Goal: Transaction & Acquisition: Book appointment/travel/reservation

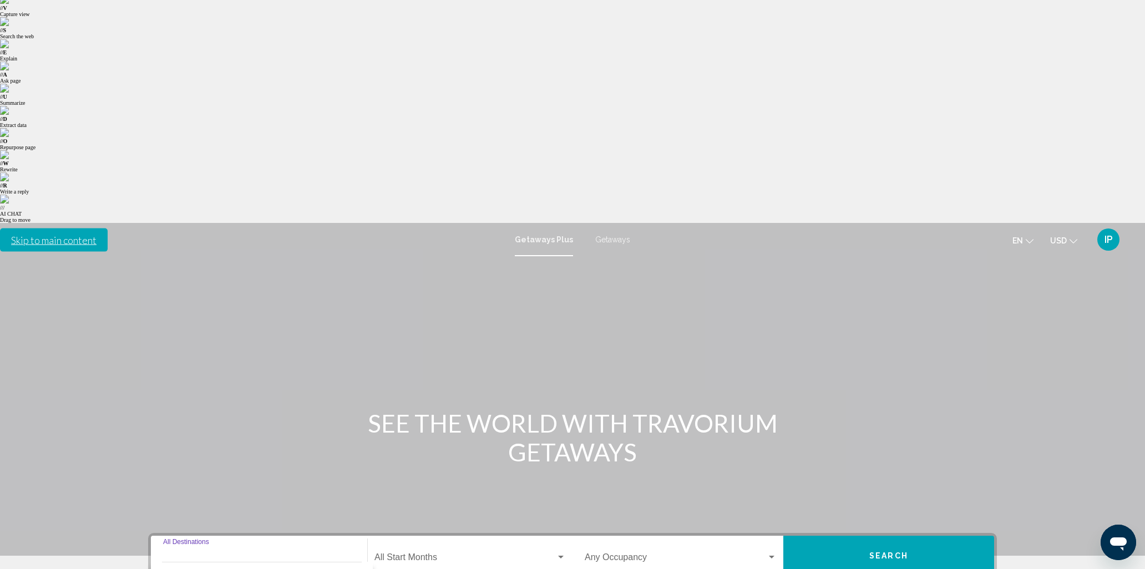
scroll to position [57, 0]
type input "**********"
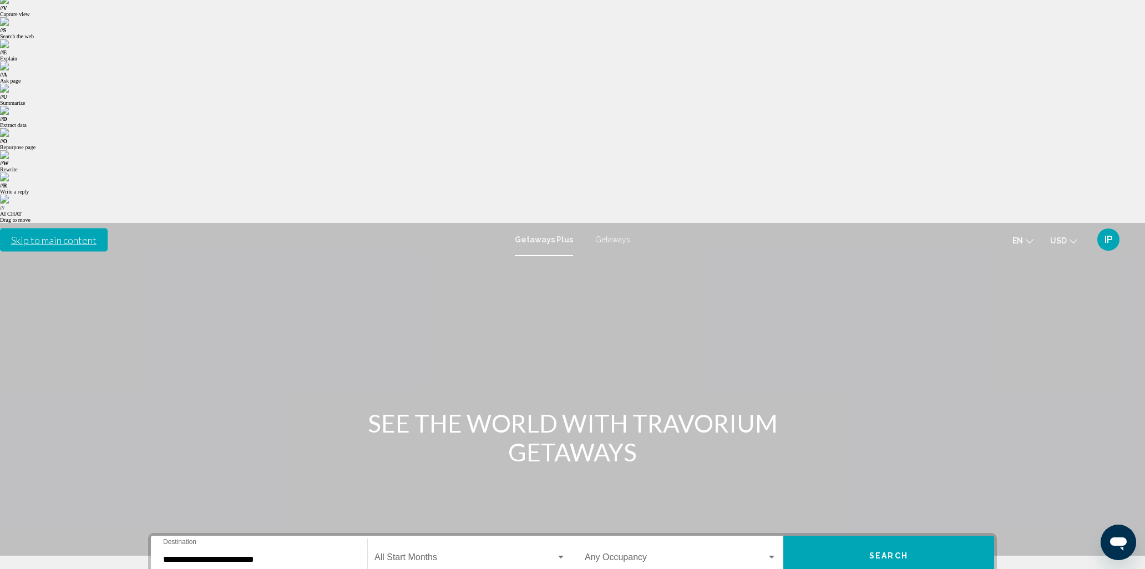
click at [417, 539] on div "Start Month All Start Months" at bounding box center [469, 556] width 191 height 35
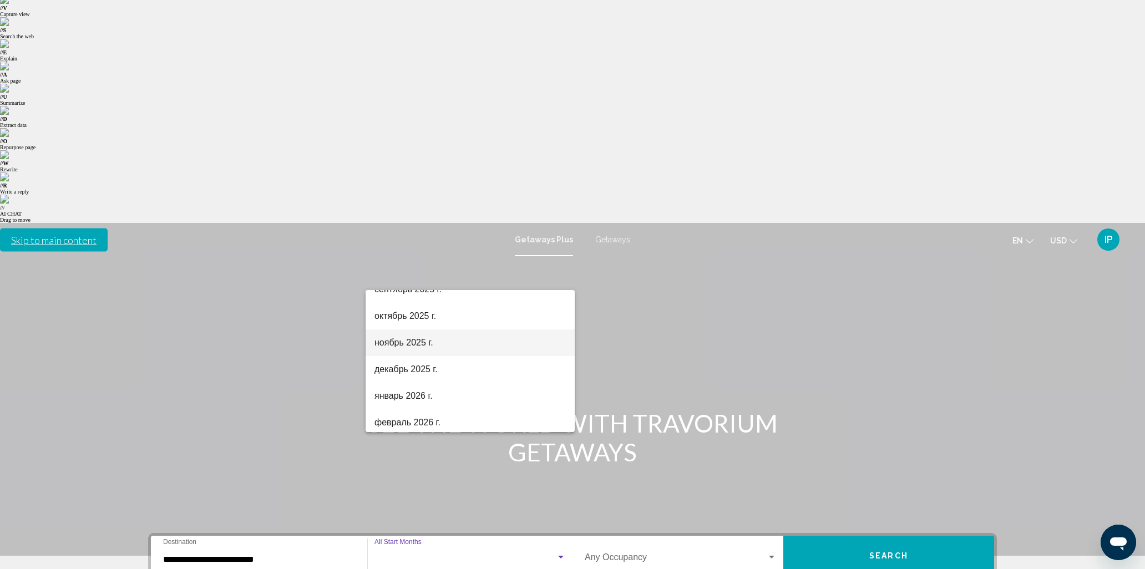
scroll to position [69, 0]
click at [411, 347] on span "ноябрь 2025 г." at bounding box center [469, 341] width 191 height 27
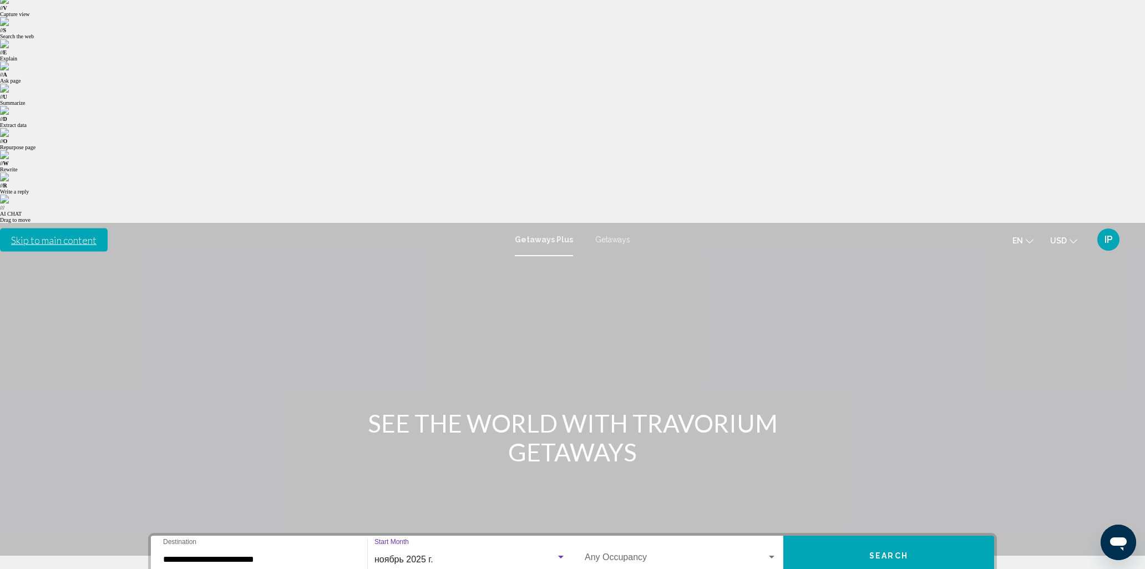
click at [639, 555] on span "Search widget" at bounding box center [676, 560] width 182 height 10
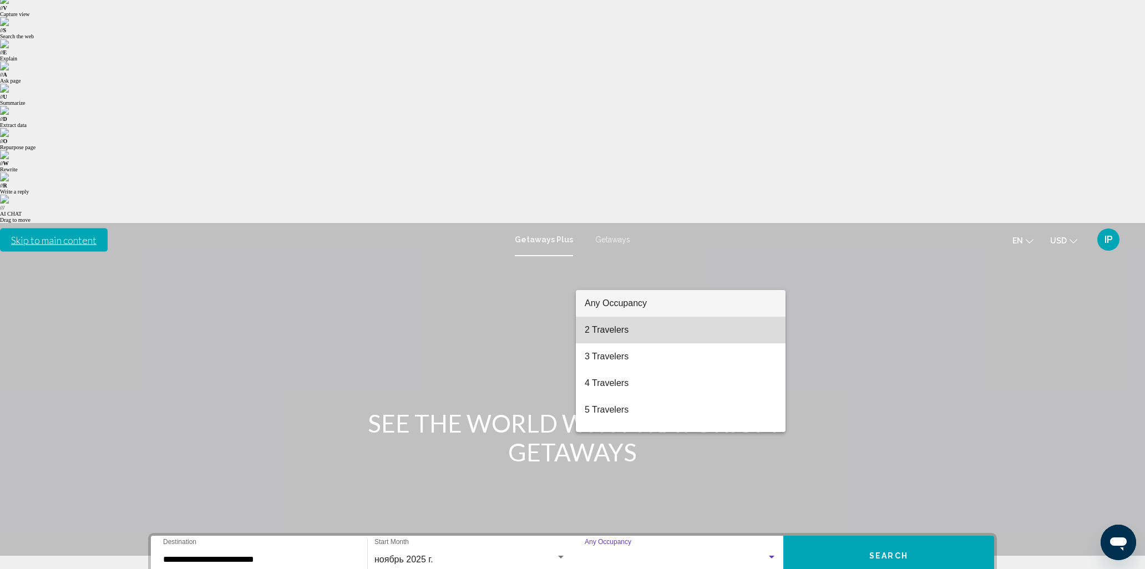
click at [630, 331] on span "2 Travelers" at bounding box center [681, 330] width 192 height 27
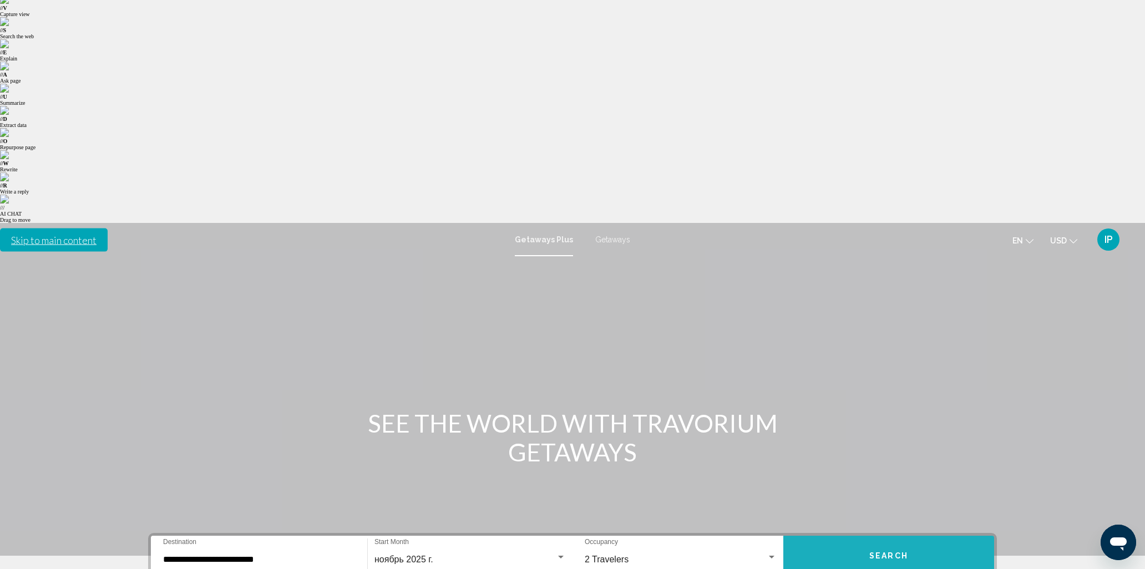
click at [833, 536] on button "Search" at bounding box center [888, 556] width 211 height 40
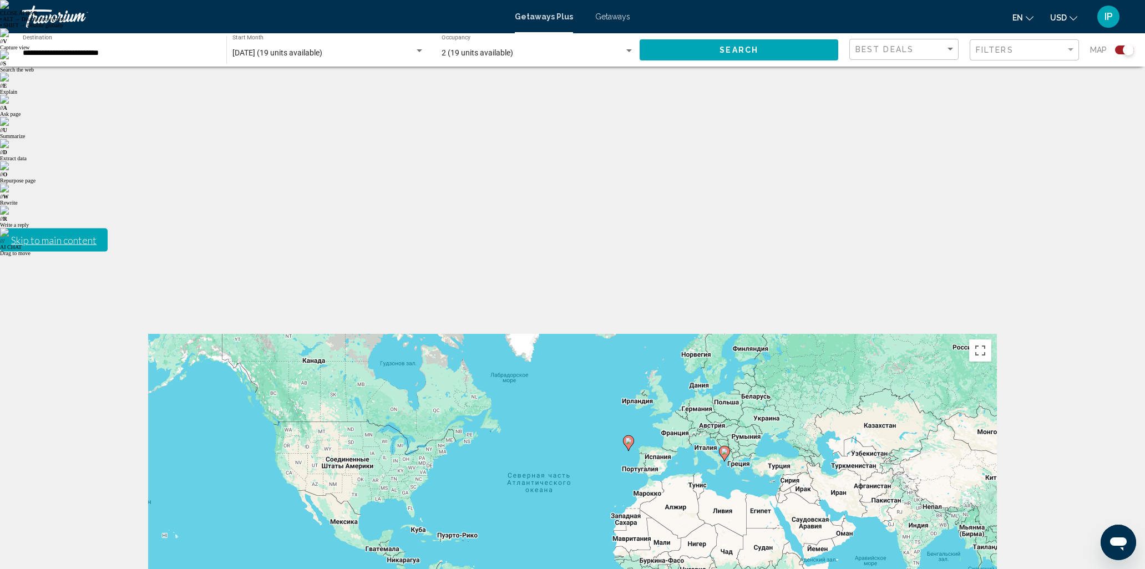
click at [294, 48] on div "[DATE] (19 units available) Start Month All Start Months" at bounding box center [328, 50] width 192 height 31
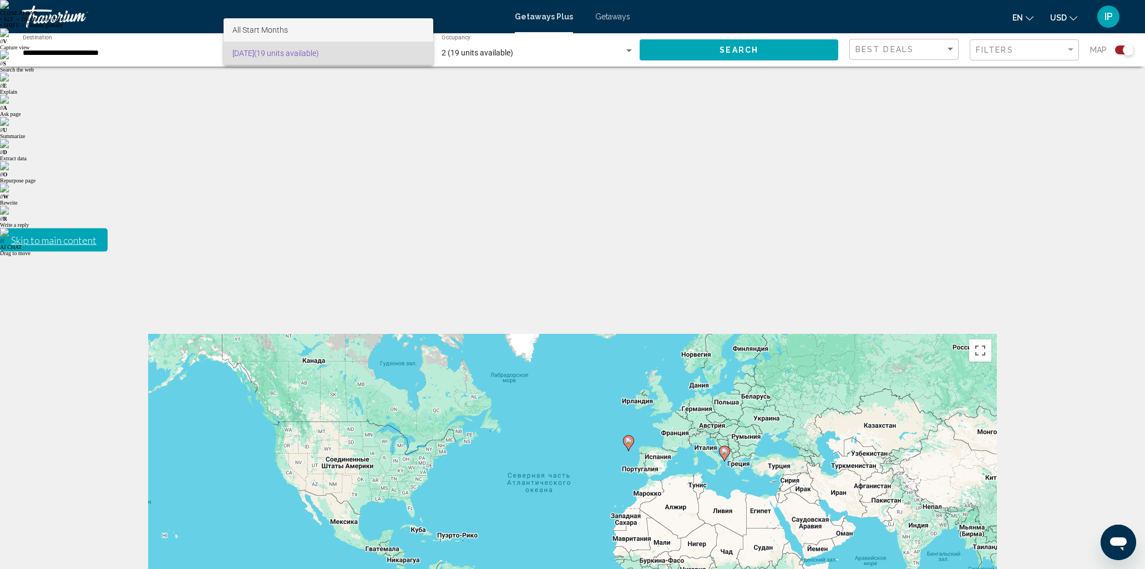
click at [289, 29] on span "All Start Months" at bounding box center [328, 29] width 192 height 23
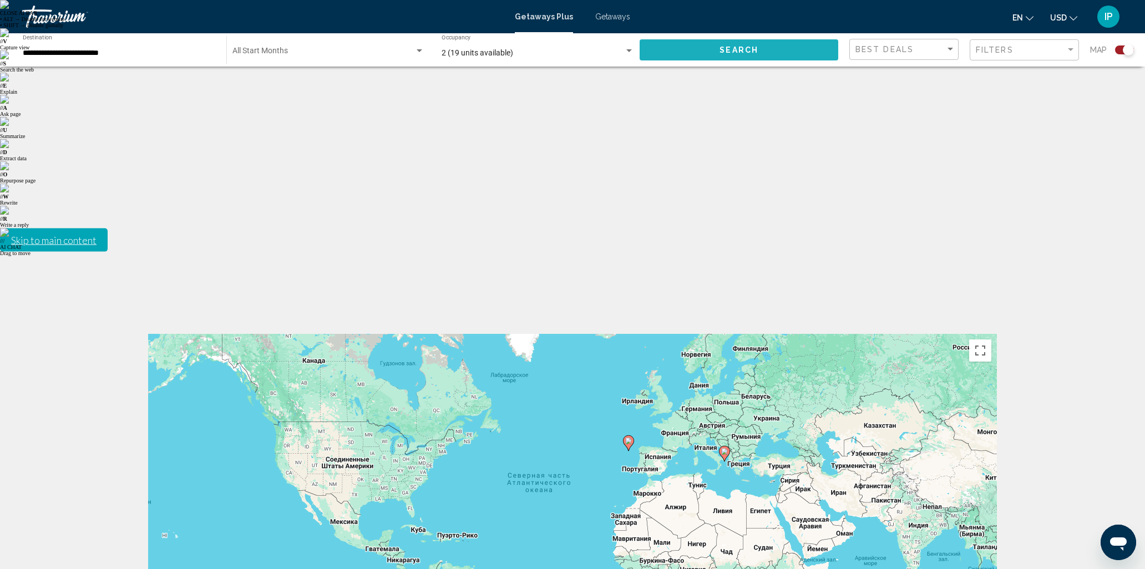
click at [726, 47] on span "Search" at bounding box center [739, 50] width 39 height 9
click at [269, 53] on span "Search widget" at bounding box center [323, 53] width 182 height 9
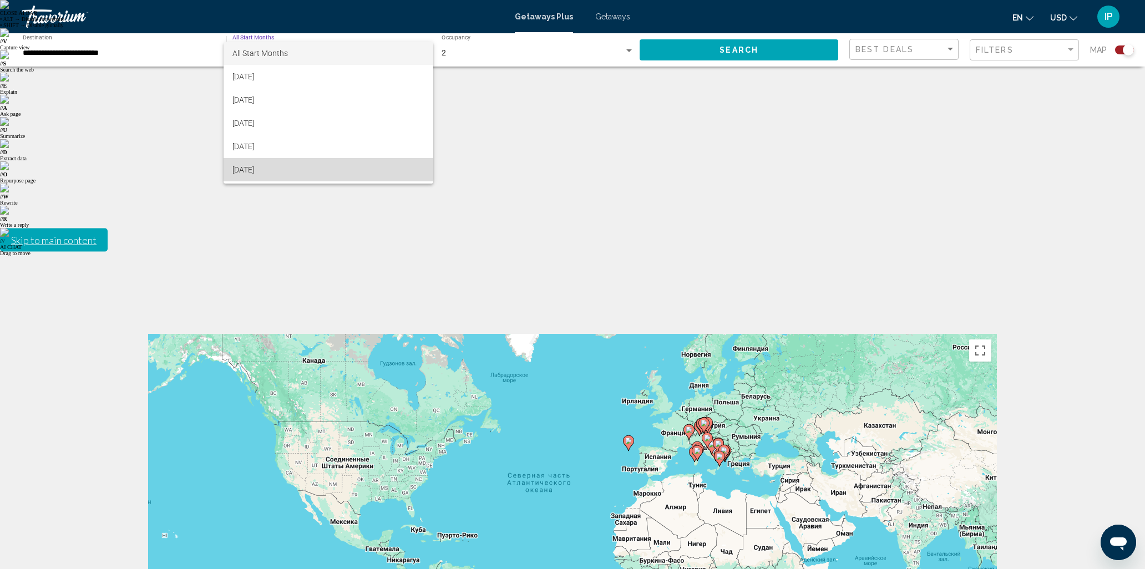
click at [275, 161] on span "[DATE]" at bounding box center [328, 169] width 192 height 23
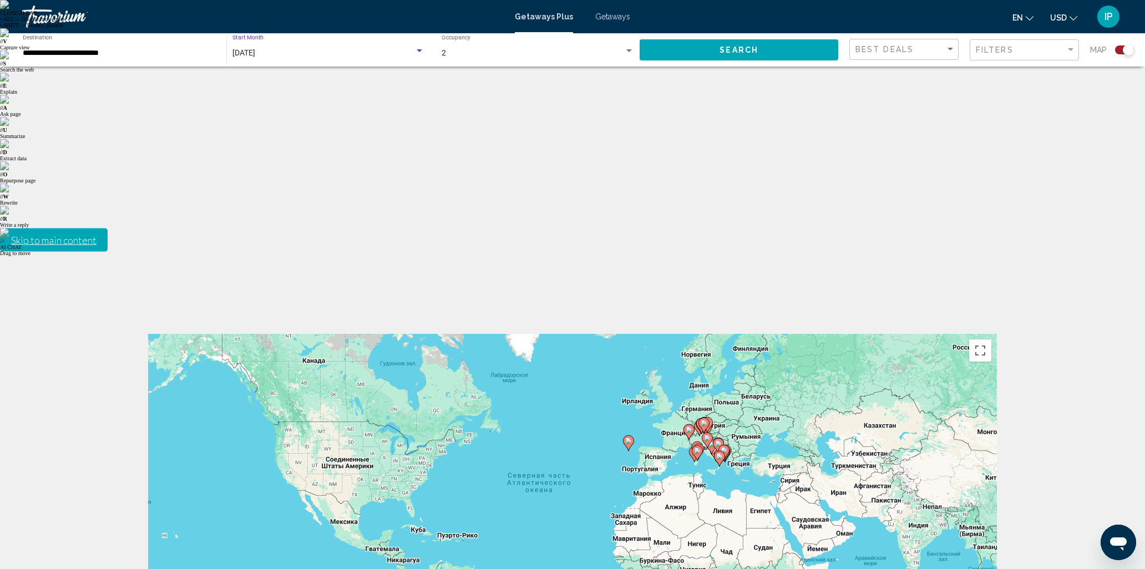
click at [698, 50] on button "Search" at bounding box center [739, 49] width 199 height 21
click at [647, 5] on div "en English Español Français Italiano Português русский USD USD ($) MXN (Mex$) C…" at bounding box center [882, 16] width 482 height 23
click at [605, 27] on div "Getaways Plus Getaways en English Español Français Italiano Português русский U…" at bounding box center [572, 16] width 1145 height 23
click at [604, 22] on div "Getaways Plus Getaways en English Español Français Italiano Português русский U…" at bounding box center [572, 16] width 1145 height 23
click at [603, 18] on span "Getaways" at bounding box center [612, 16] width 35 height 9
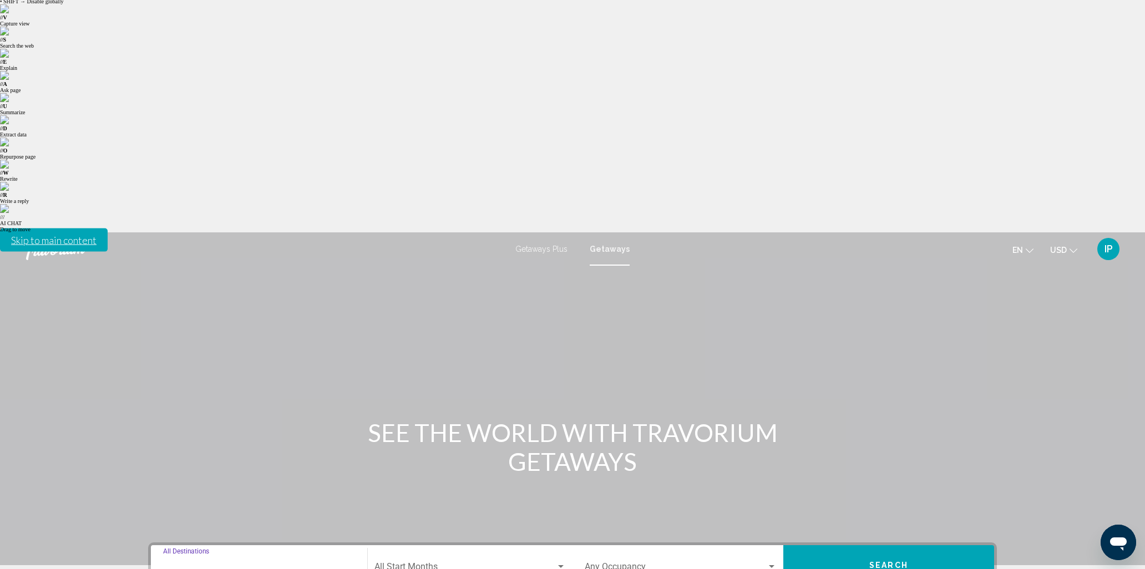
scroll to position [33, 0]
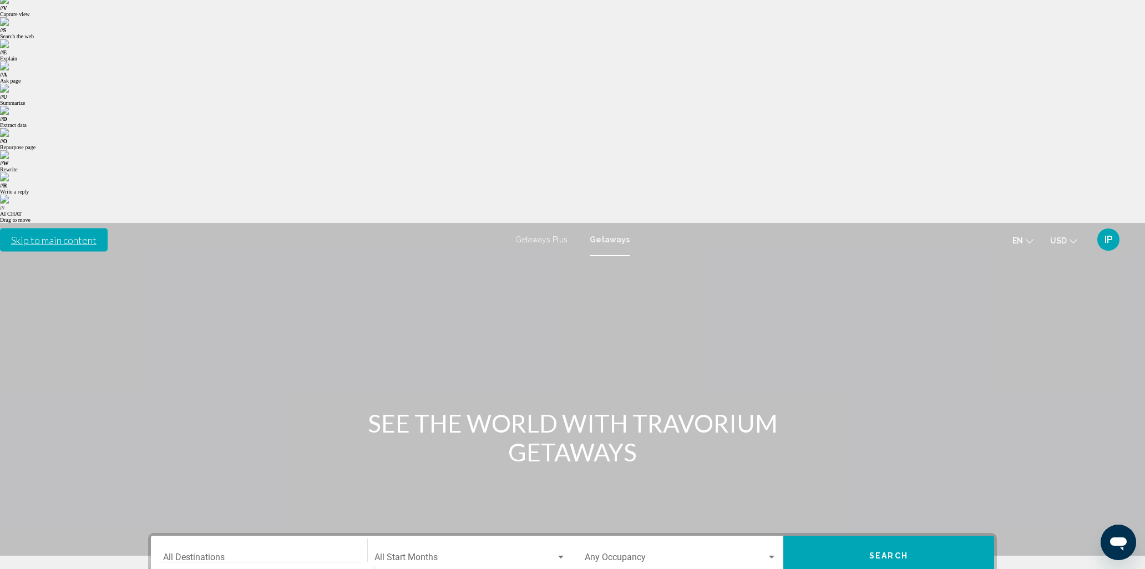
drag, startPoint x: 174, startPoint y: 459, endPoint x: 190, endPoint y: 442, distance: 24.0
drag, startPoint x: 212, startPoint y: 386, endPoint x: 232, endPoint y: 375, distance: 23.1
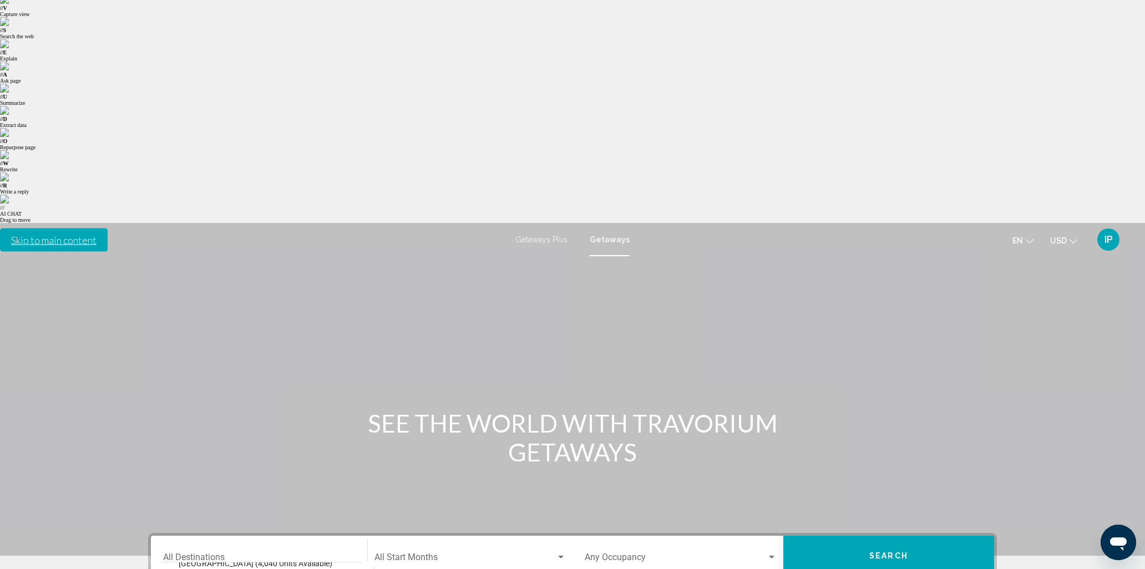
type input "**********"
click at [413, 555] on span "Search widget" at bounding box center [464, 560] width 181 height 10
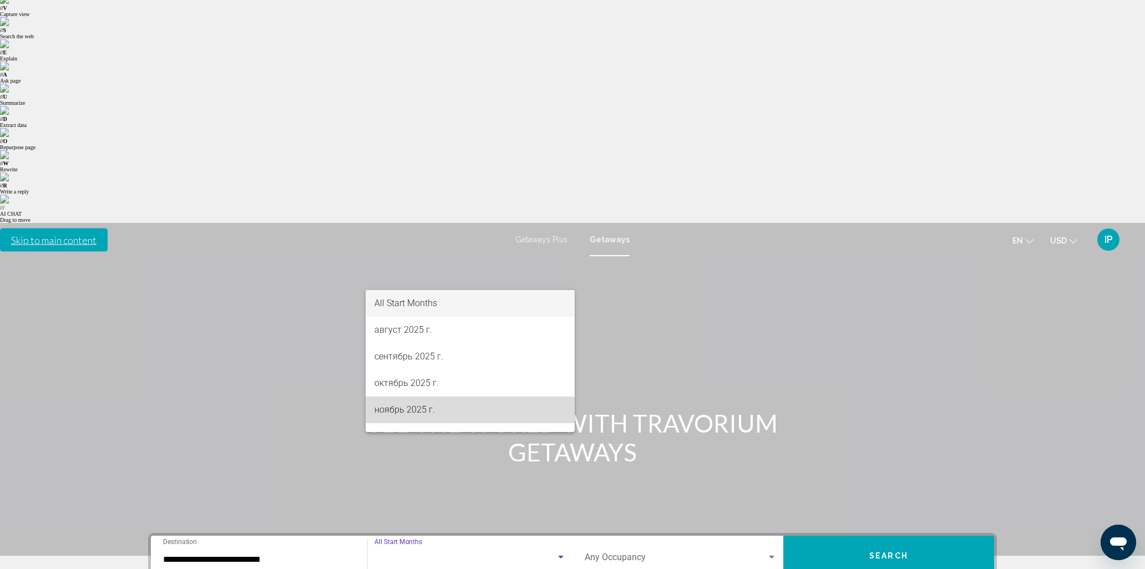
drag, startPoint x: 419, startPoint y: 414, endPoint x: 604, endPoint y: 321, distance: 206.9
click at [421, 413] on span "ноябрь 2025 г." at bounding box center [469, 410] width 191 height 27
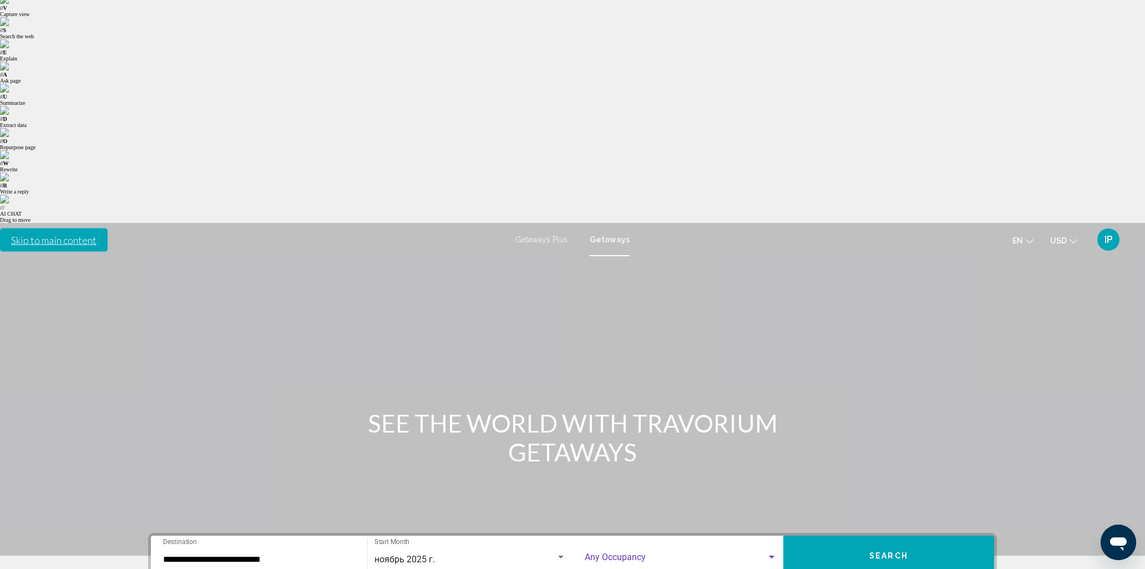
click at [611, 555] on span "Search widget" at bounding box center [676, 560] width 182 height 10
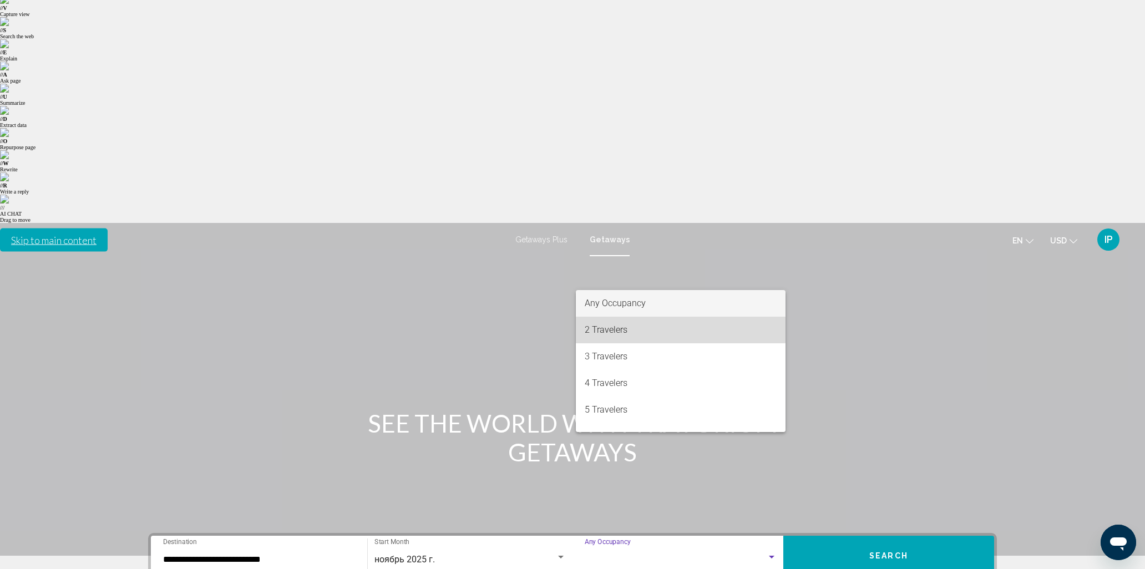
drag, startPoint x: 610, startPoint y: 328, endPoint x: 826, endPoint y: 288, distance: 219.5
click at [610, 328] on span "2 Travelers" at bounding box center [681, 330] width 192 height 27
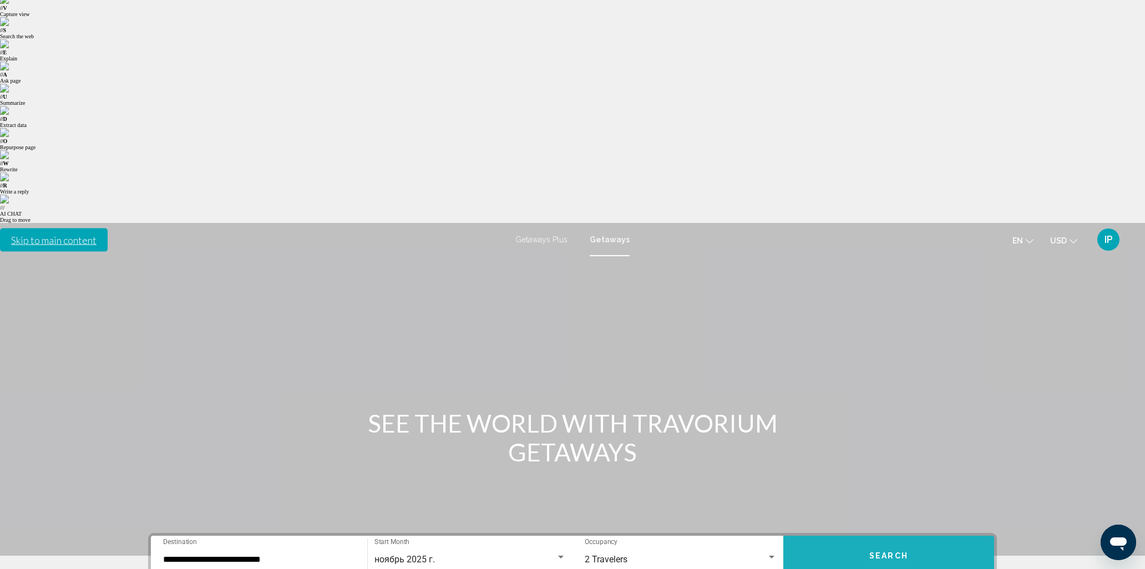
click at [859, 536] on button "Search" at bounding box center [888, 556] width 211 height 40
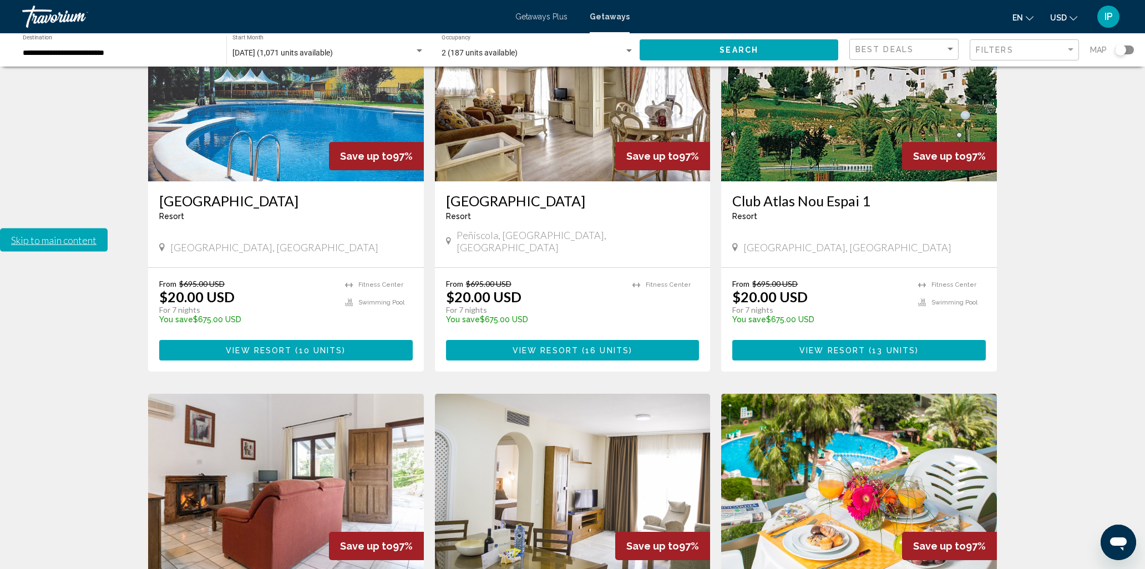
scroll to position [1157, 0]
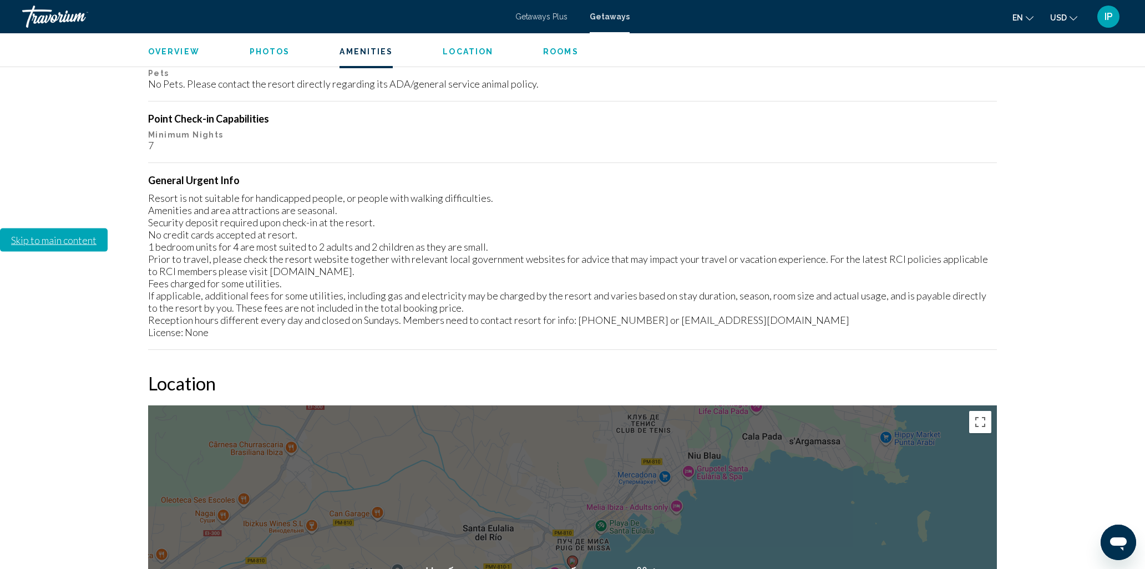
scroll to position [1510, 0]
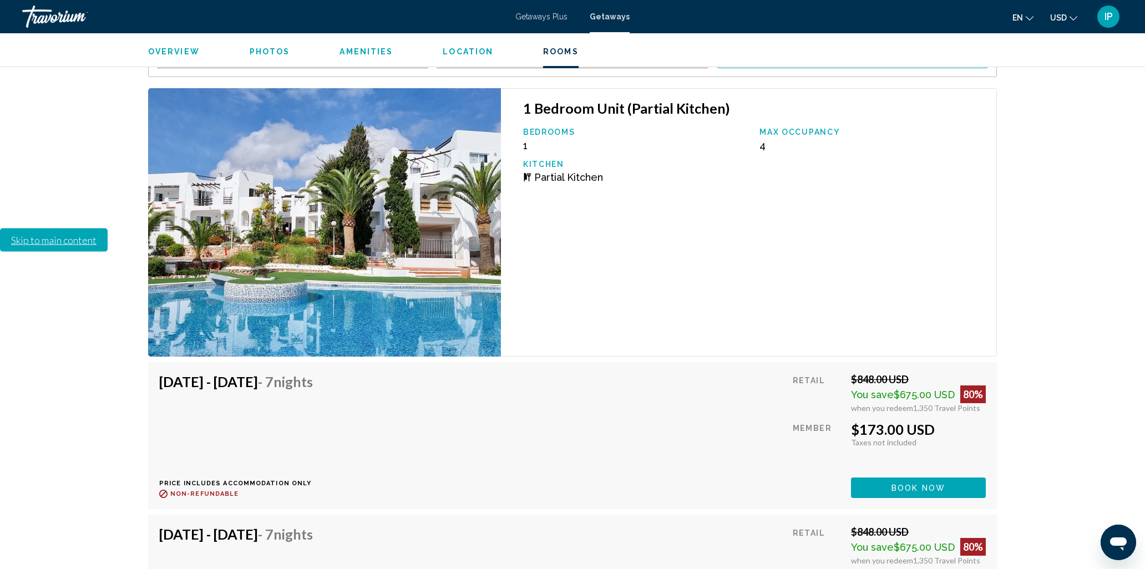
scroll to position [2286, 0]
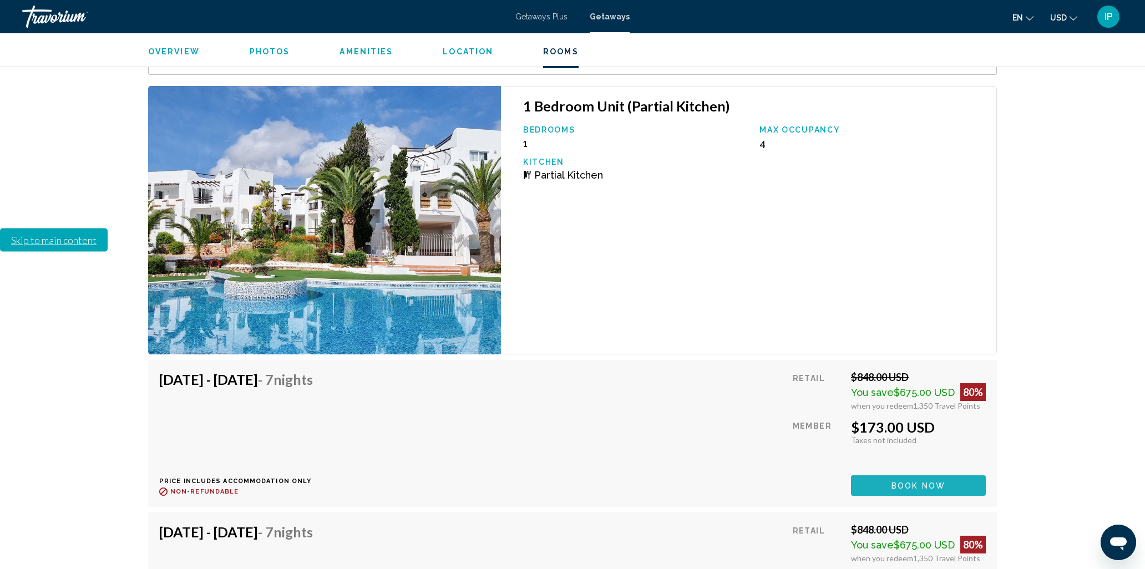
click at [906, 482] on span "Book now" at bounding box center [919, 486] width 54 height 9
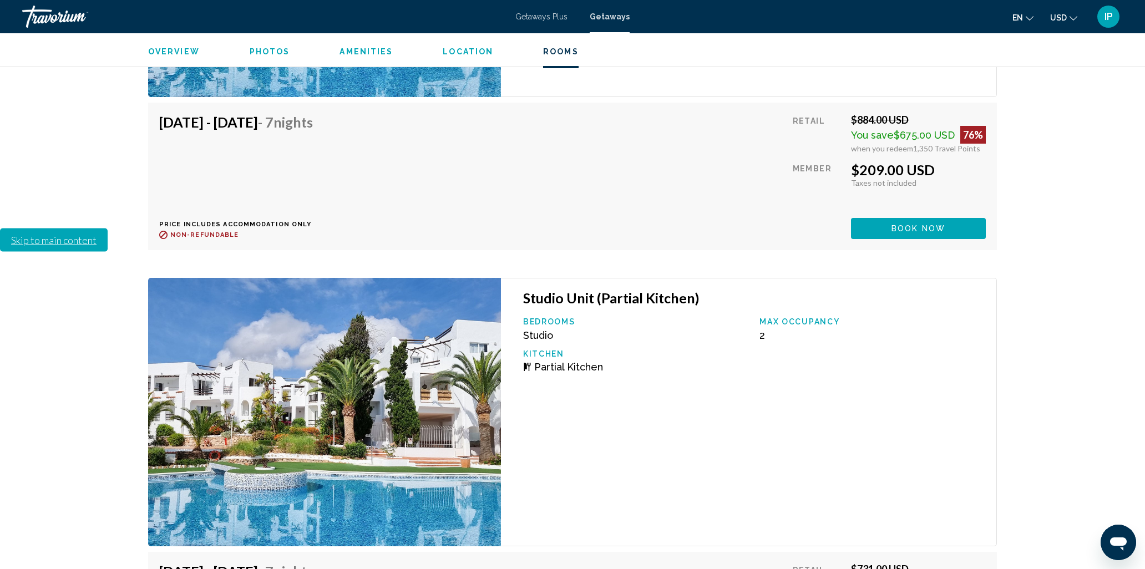
scroll to position [3758, 0]
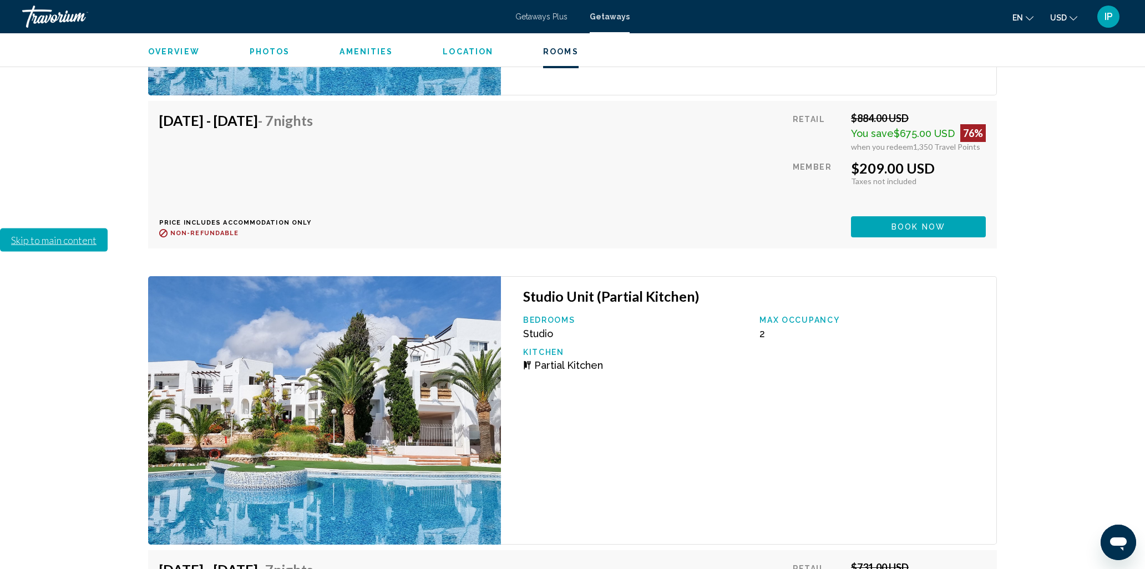
click at [916, 237] on button "Book now" at bounding box center [918, 226] width 135 height 21
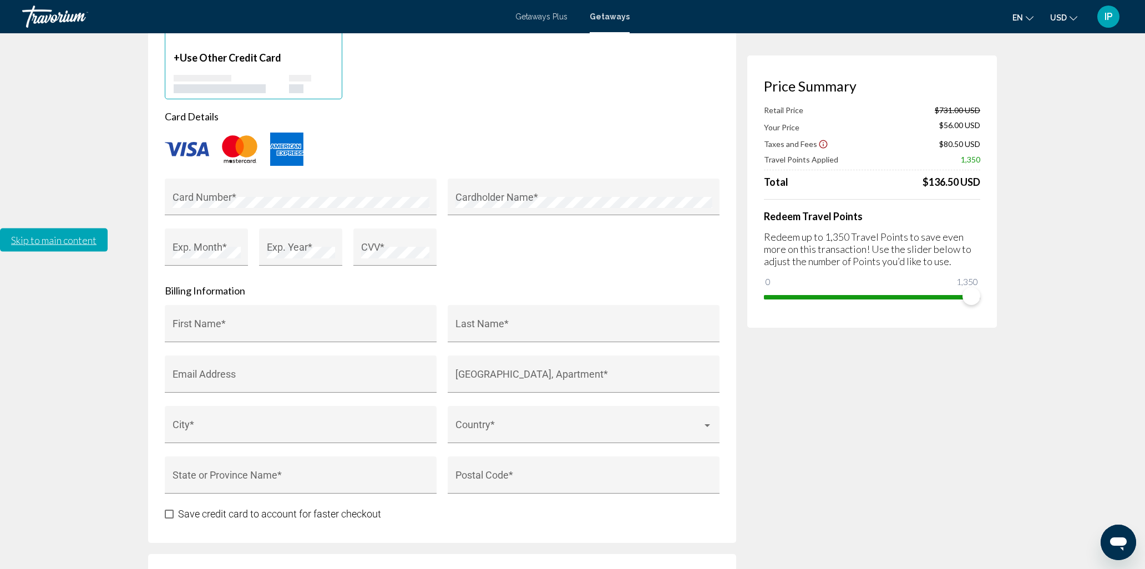
scroll to position [1128, 0]
click at [972, 297] on span "Main content" at bounding box center [972, 296] width 18 height 18
drag, startPoint x: 972, startPoint y: 297, endPoint x: 932, endPoint y: 297, distance: 40.5
click at [932, 297] on span "Main content" at bounding box center [932, 296] width 18 height 18
drag, startPoint x: 932, startPoint y: 296, endPoint x: 985, endPoint y: 298, distance: 52.8
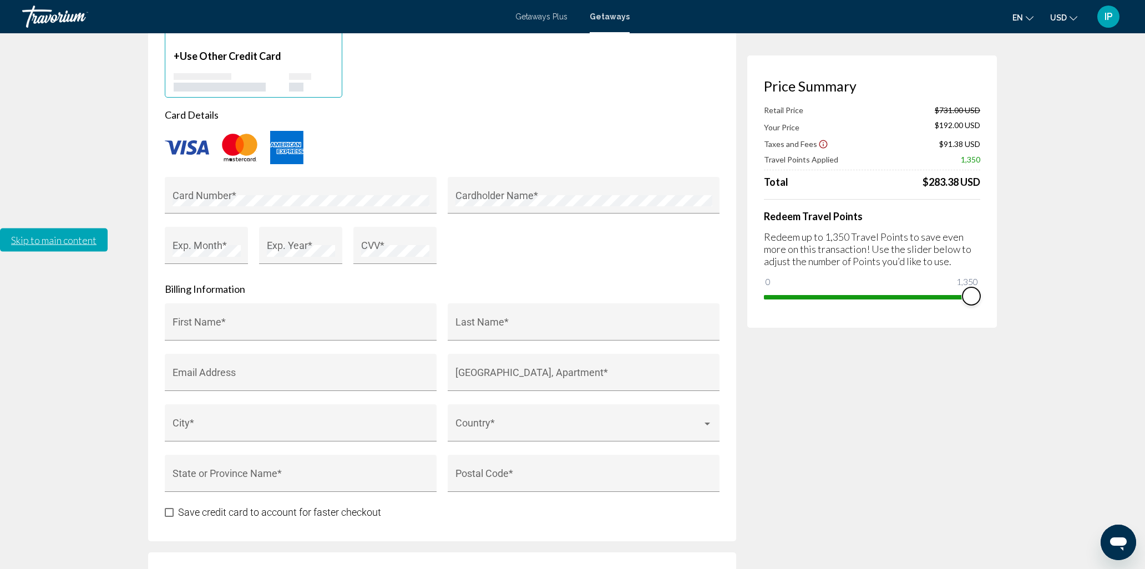
click at [985, 298] on div "Price Summary Retail Price $731.00 USD Your Price $192.00 USD Taxes and Fees $9…" at bounding box center [872, 191] width 250 height 272
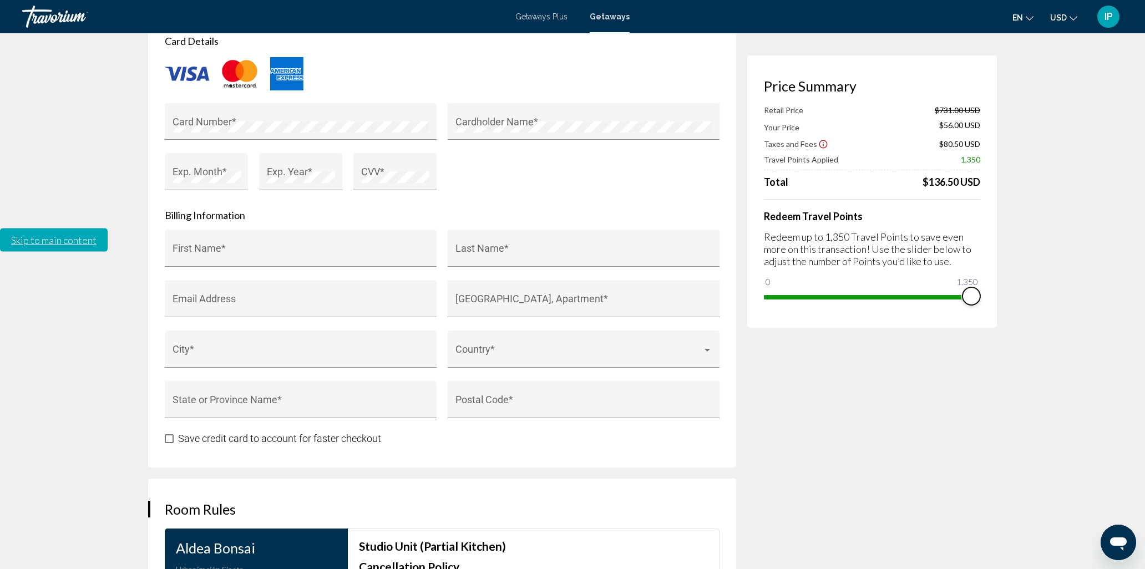
scroll to position [1209, 0]
